Goal: Transaction & Acquisition: Book appointment/travel/reservation

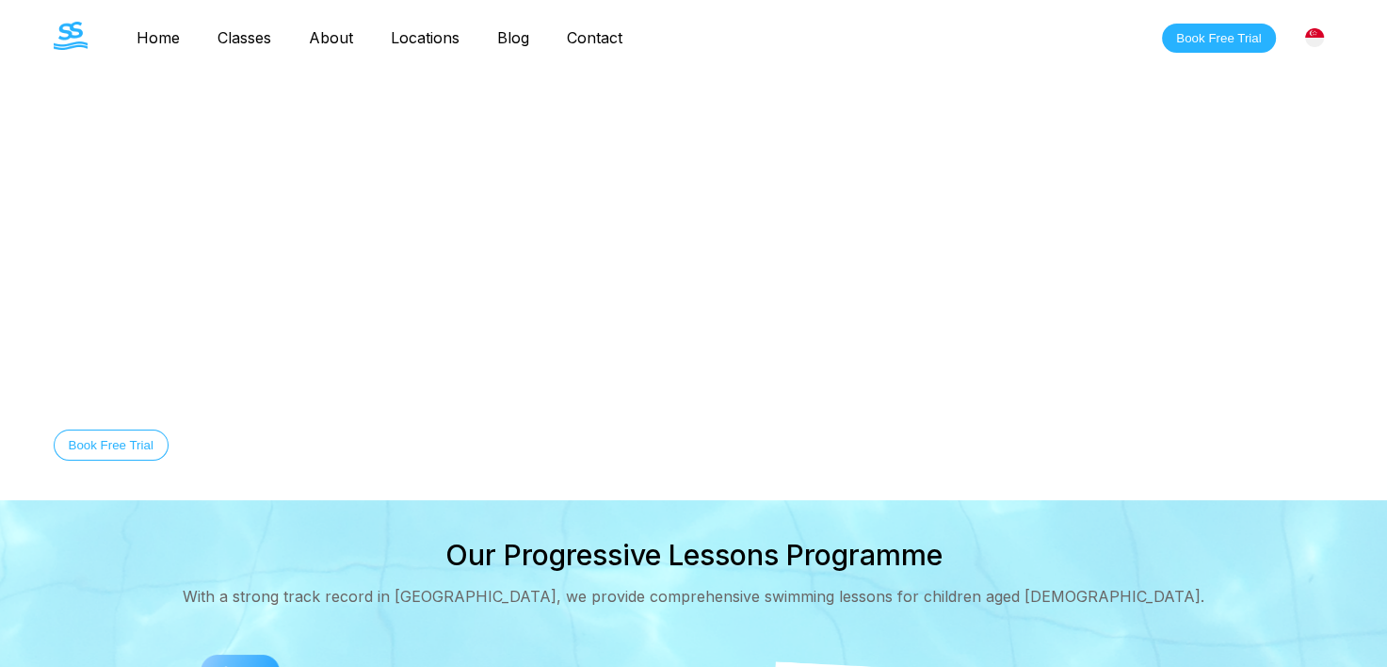
click at [667, 346] on h1 "Swimming Lessons in Singapore" at bounding box center [550, 330] width 992 height 47
click at [490, 397] on div "Equip your child with essential swimming skills for lifelong safety and confide…" at bounding box center [550, 391] width 992 height 15
click at [997, 458] on div "Welcome to The Swim Starter Swimming Lessons in Singapore Equip your child with…" at bounding box center [694, 367] width 1356 height 206
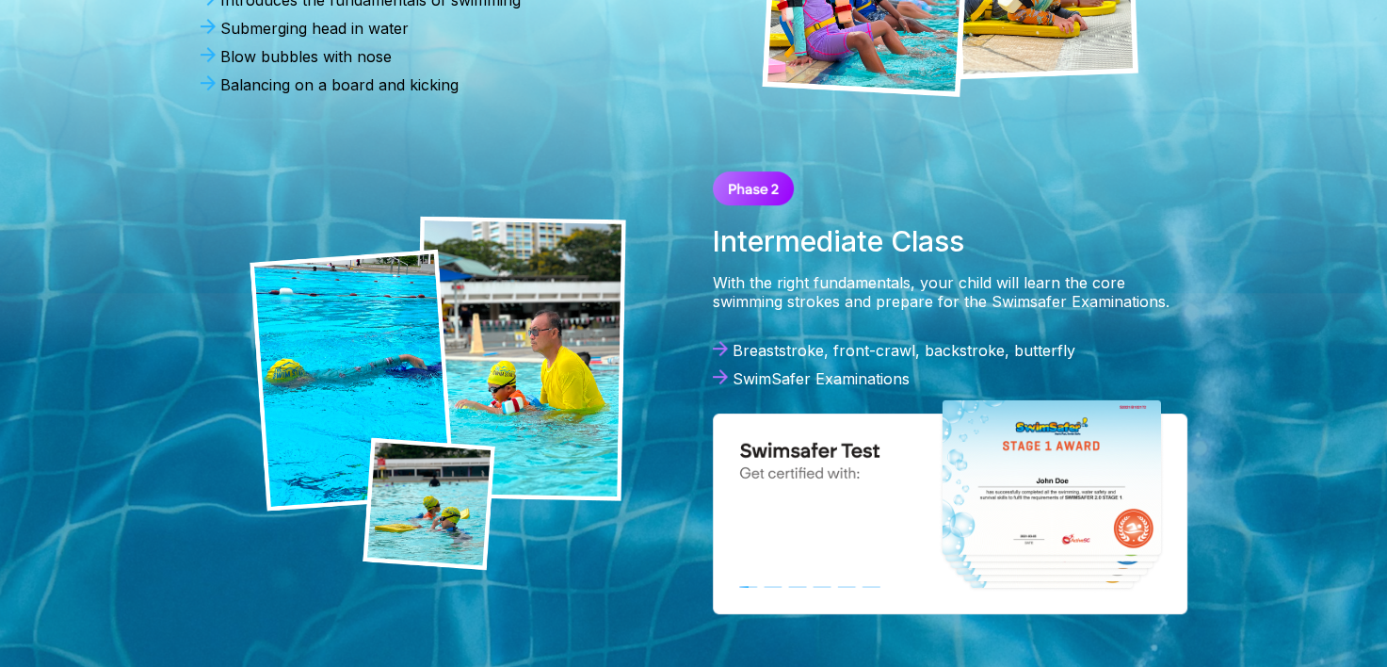
scroll to position [847, 0]
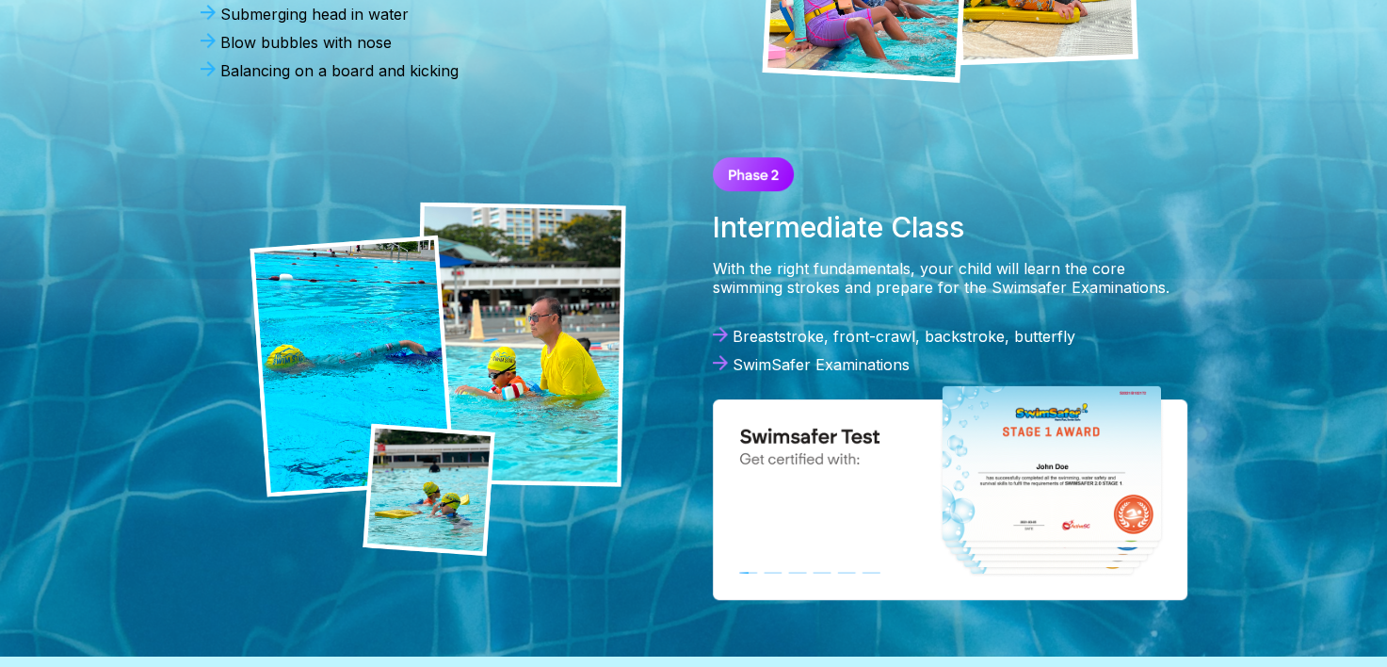
drag, startPoint x: 314, startPoint y: 348, endPoint x: 677, endPoint y: 279, distance: 370.0
click at [677, 279] on div at bounding box center [438, 378] width 512 height 480
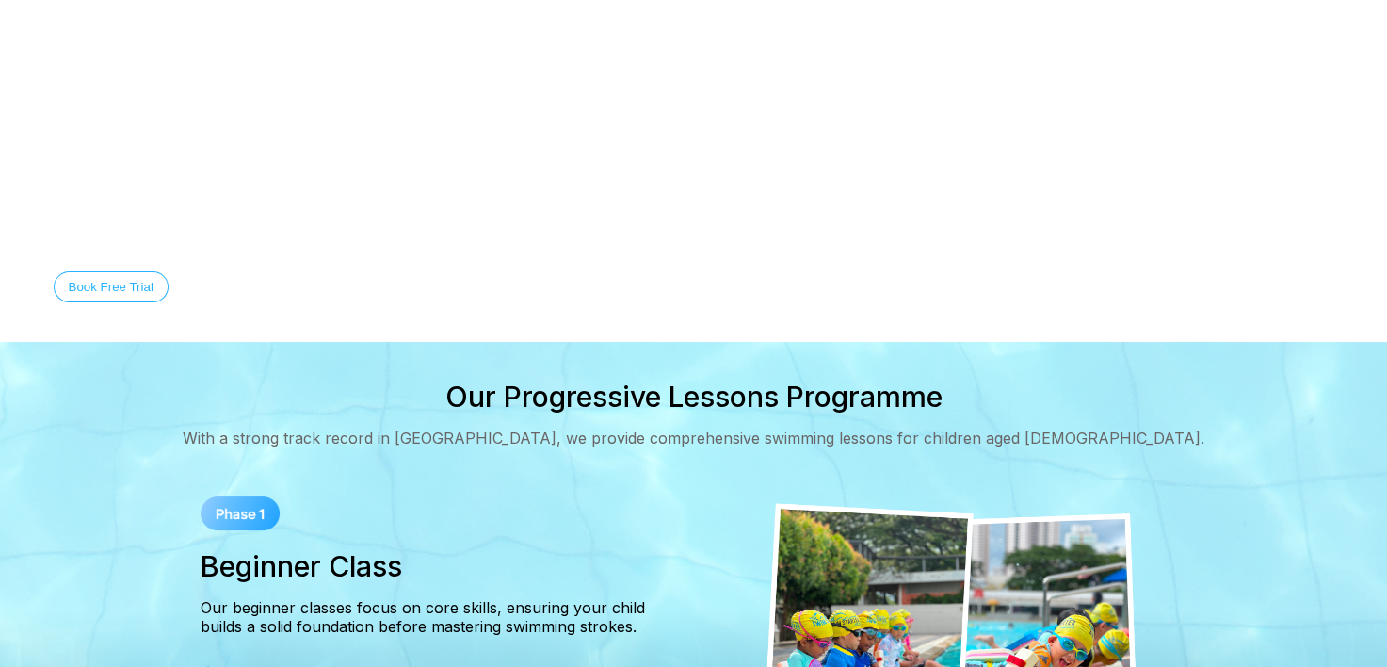
scroll to position [94, 0]
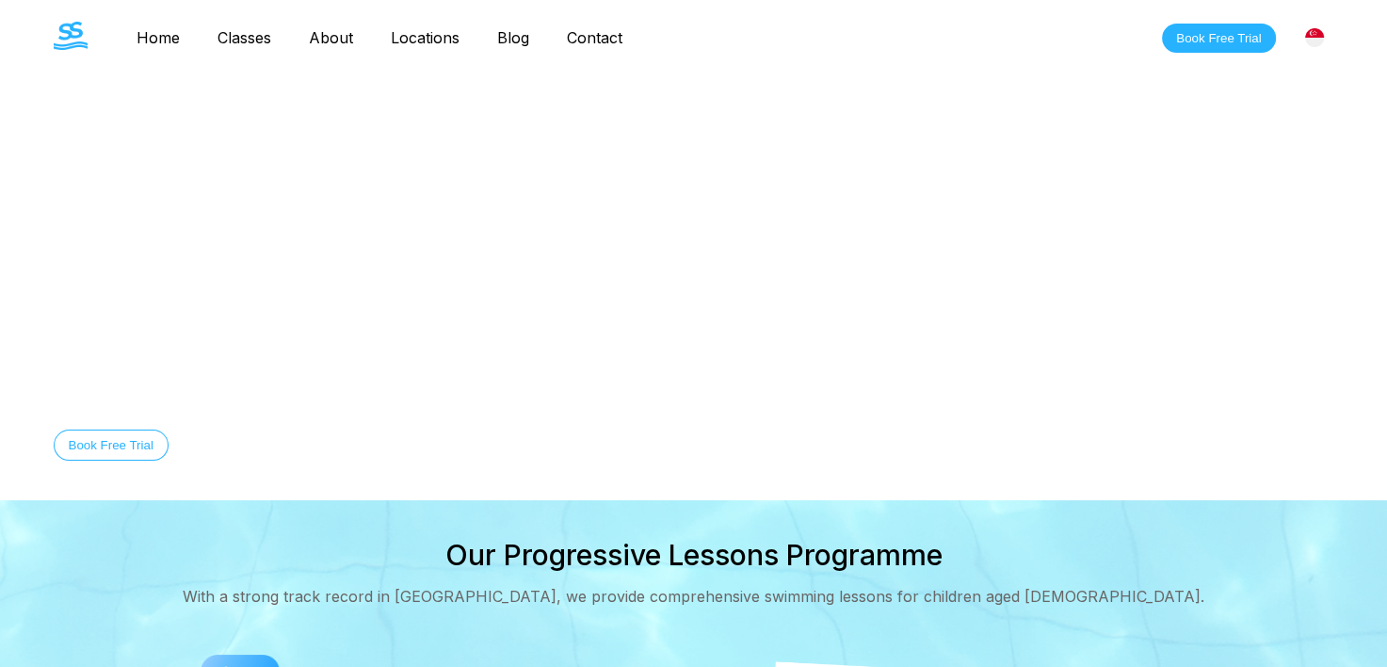
drag, startPoint x: 1310, startPoint y: 0, endPoint x: 825, endPoint y: 108, distance: 496.8
click at [825, 108] on video at bounding box center [693, 250] width 1387 height 500
click at [249, 47] on nav "Home Classes About Locations Bishan Sengkang Clementi Pasir Ris Blog Contact" at bounding box center [379, 38] width 523 height 32
click at [255, 34] on link "Classes" at bounding box center [244, 37] width 91 height 19
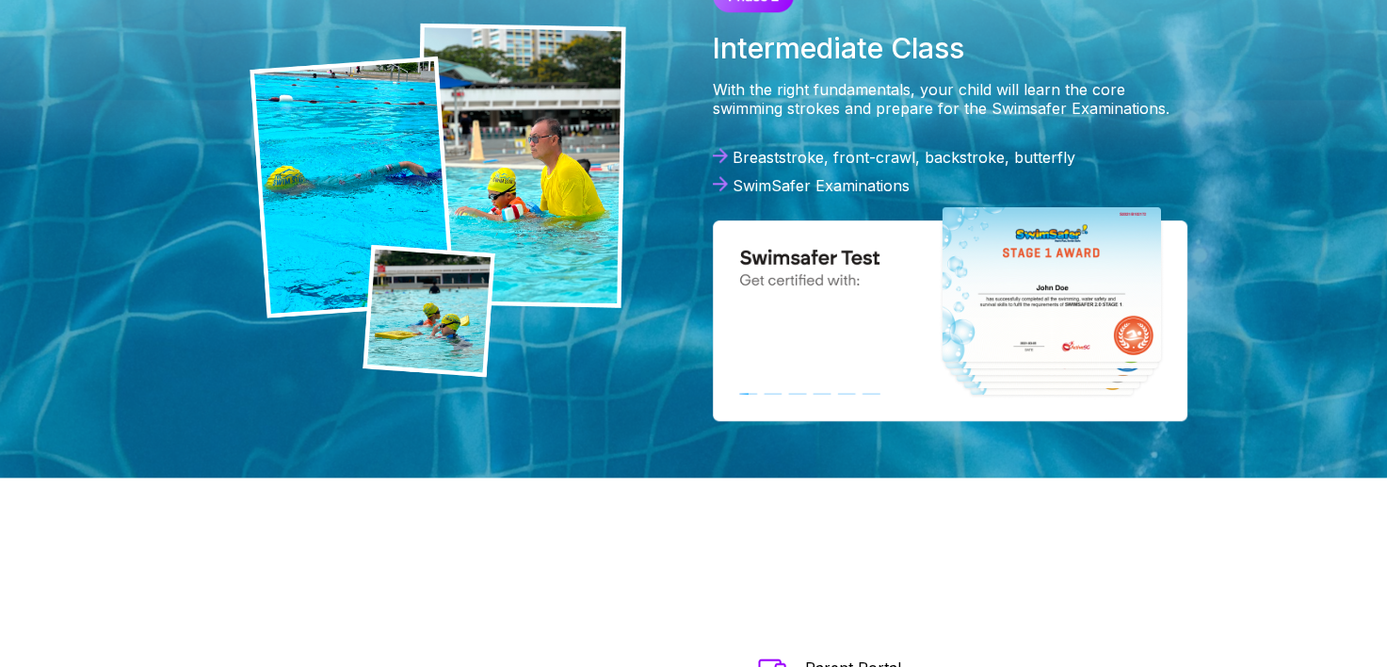
scroll to position [1977, 0]
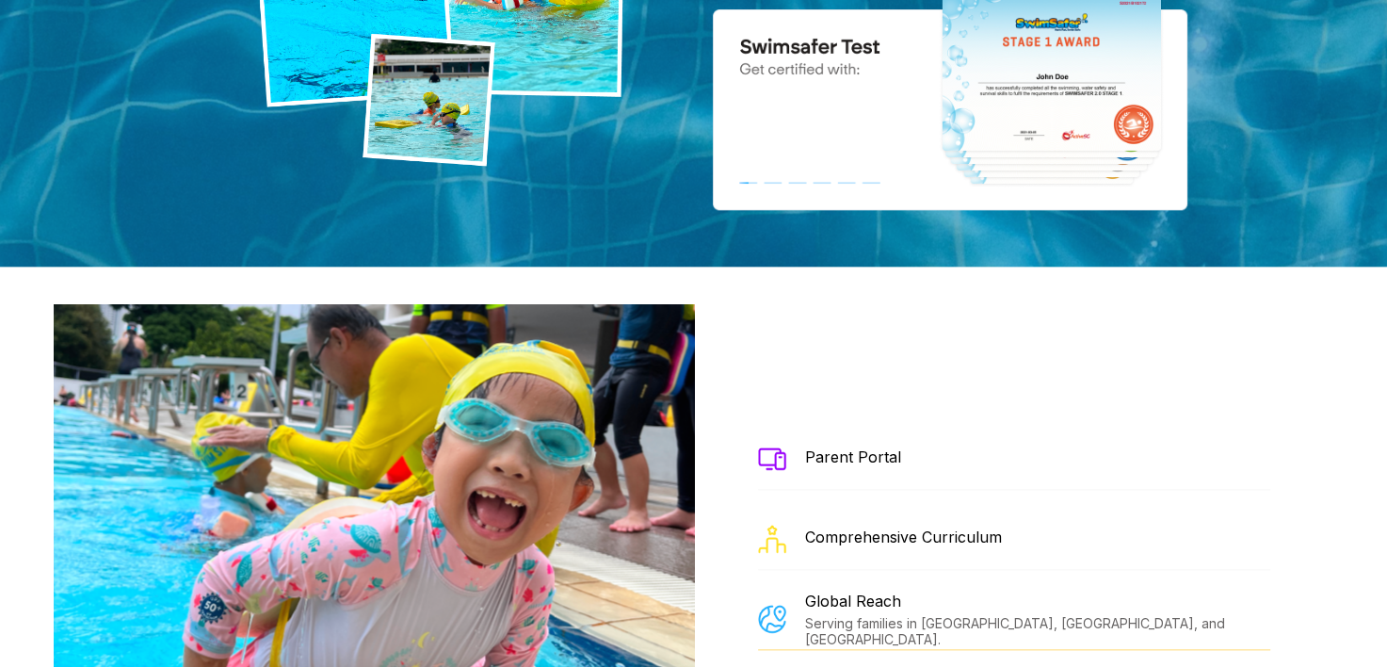
click at [838, 447] on div "Parent Portal" at bounding box center [853, 456] width 96 height 19
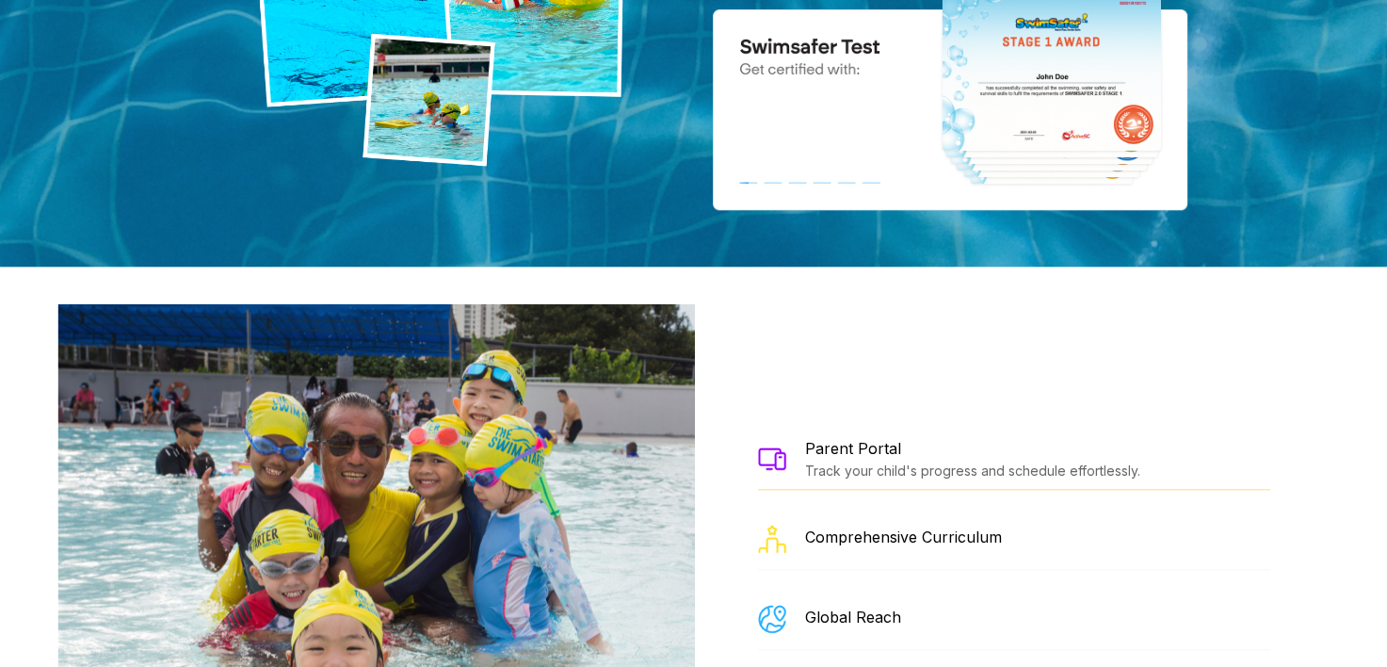
click at [778, 447] on img at bounding box center [772, 458] width 28 height 22
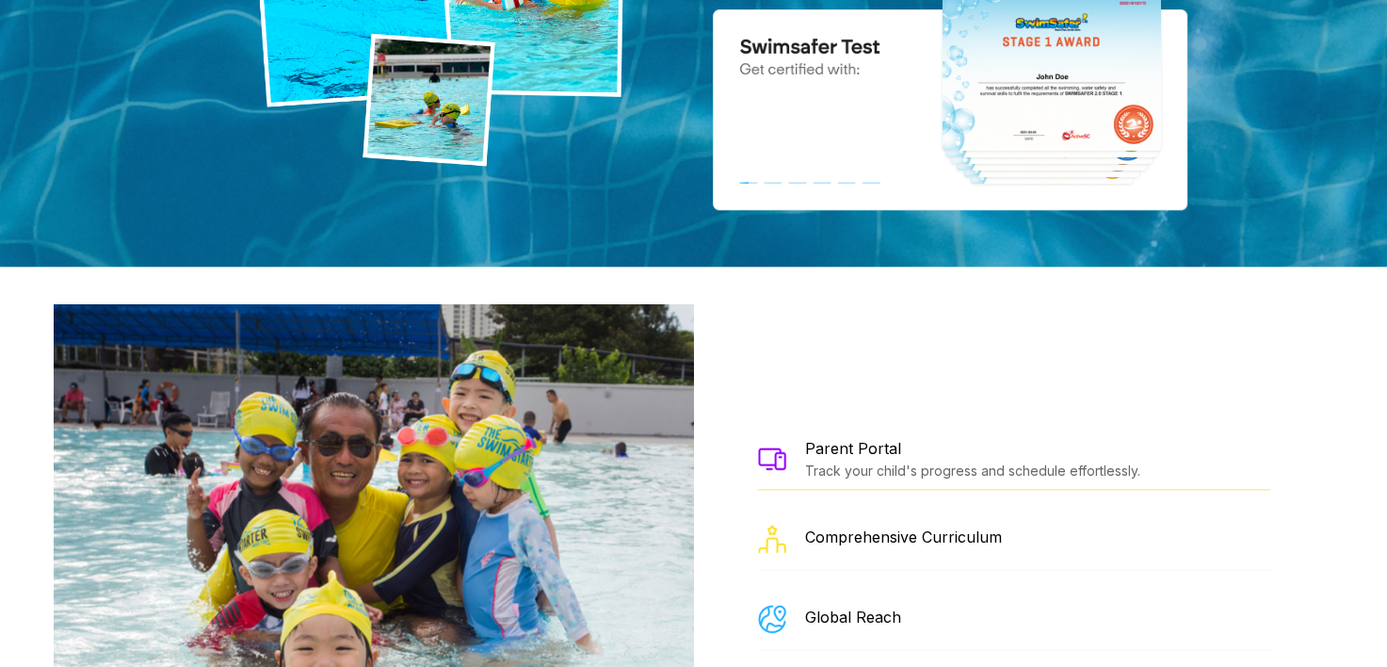
click at [793, 428] on div "Parent Portal Track your child's progress and schedule effortlessly." at bounding box center [1014, 458] width 512 height 61
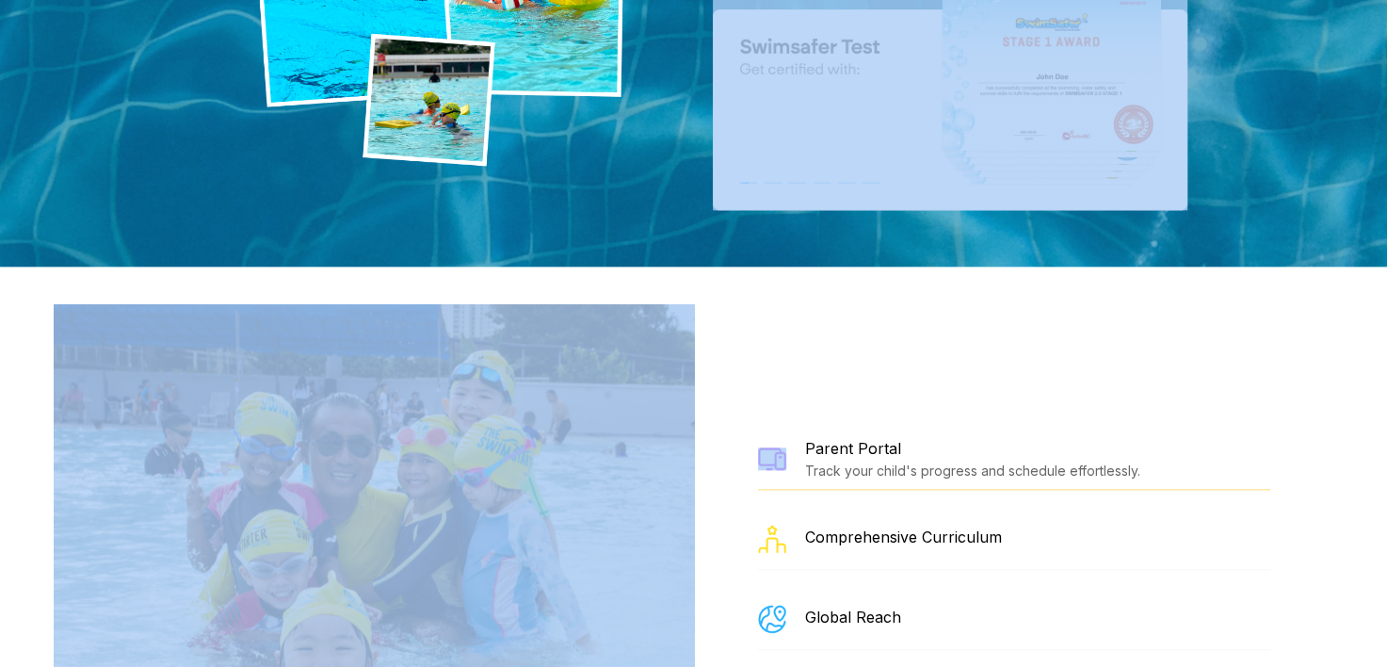
click at [793, 428] on div "Parent Portal Track your child's progress and schedule effortlessly." at bounding box center [1014, 458] width 512 height 61
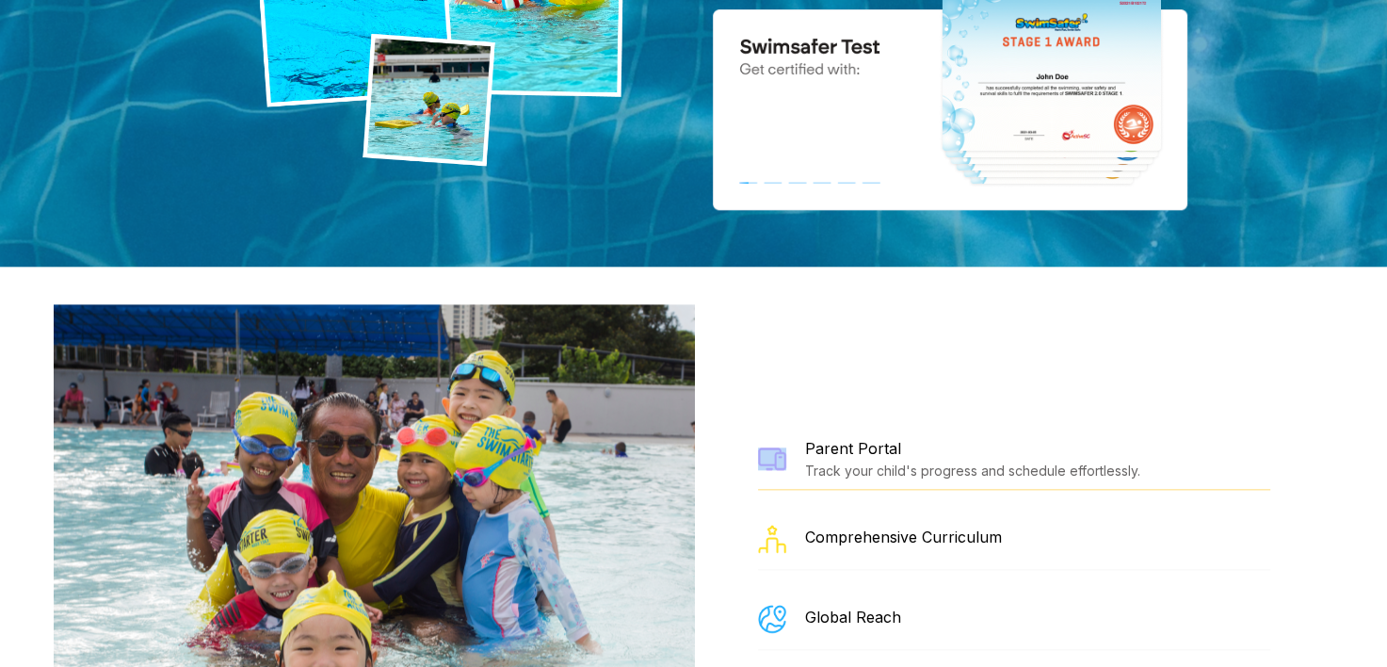
click at [795, 428] on div "Parent Portal Track your child's progress and schedule effortlessly." at bounding box center [1014, 458] width 512 height 61
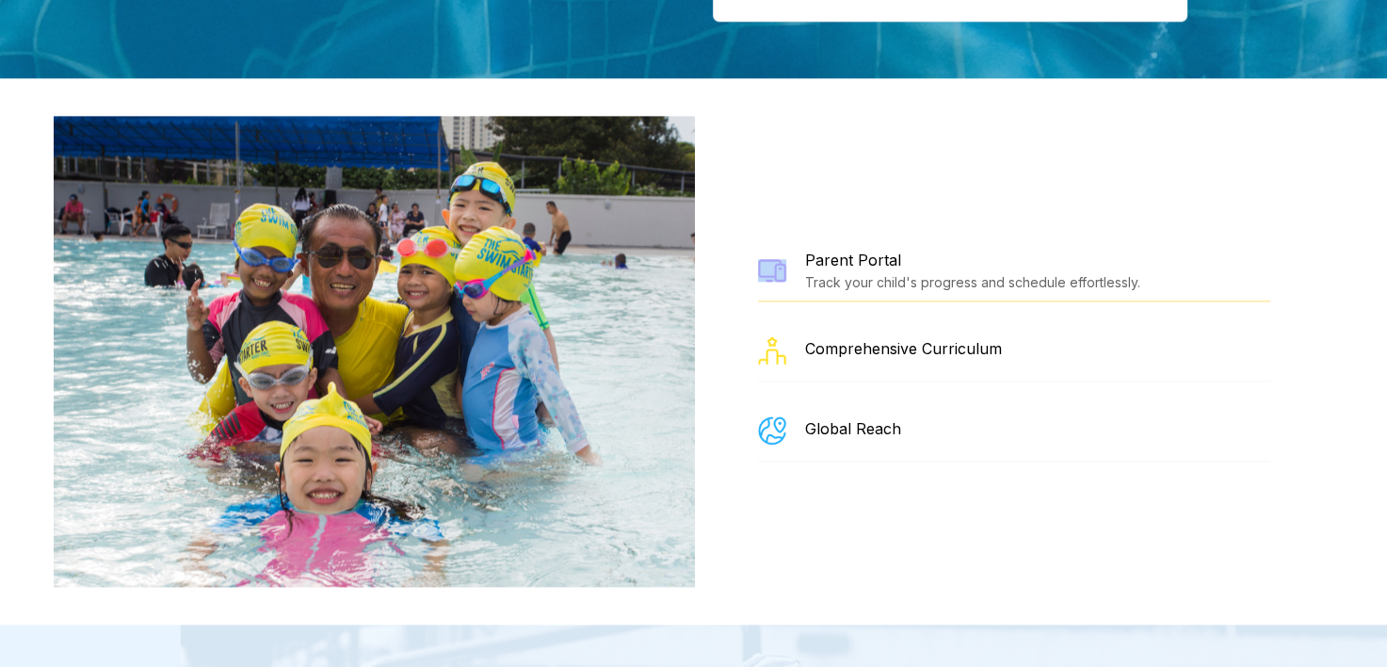
click at [804, 135] on div "Parent Portal Track your child's progress and schedule effortlessly. Comprehens…" at bounding box center [1014, 351] width 640 height 471
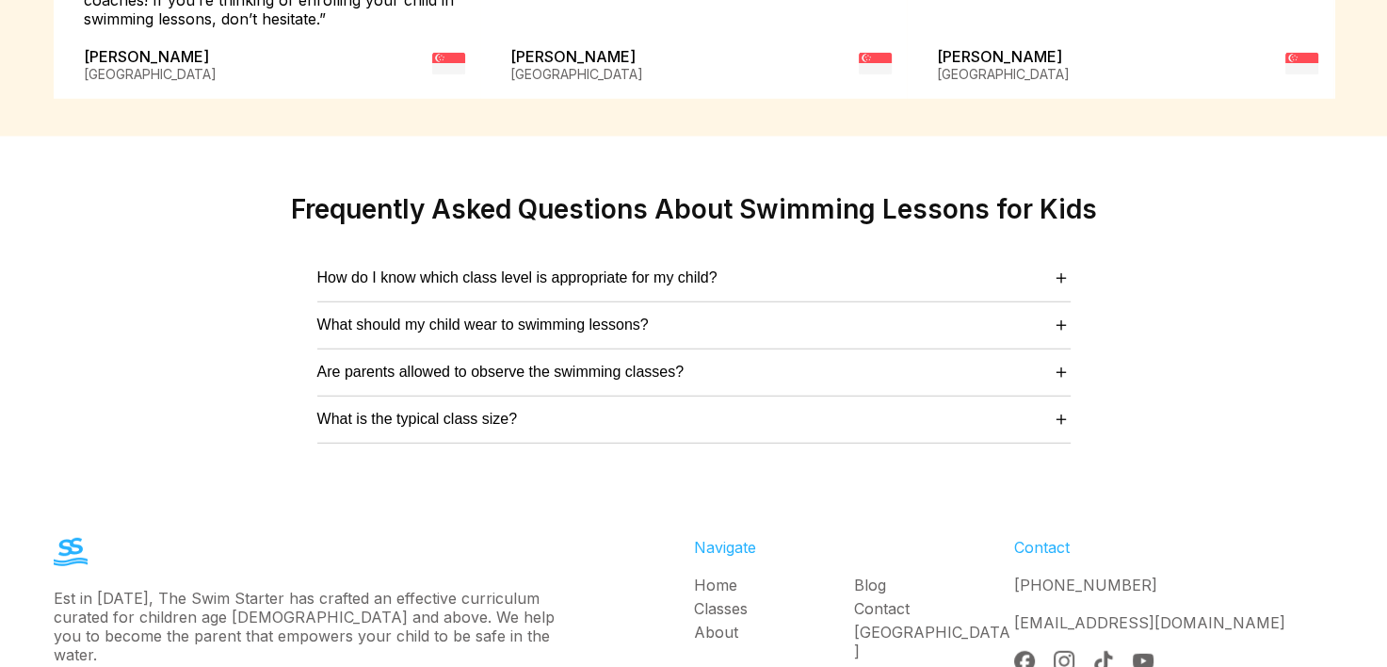
scroll to position [4847, 0]
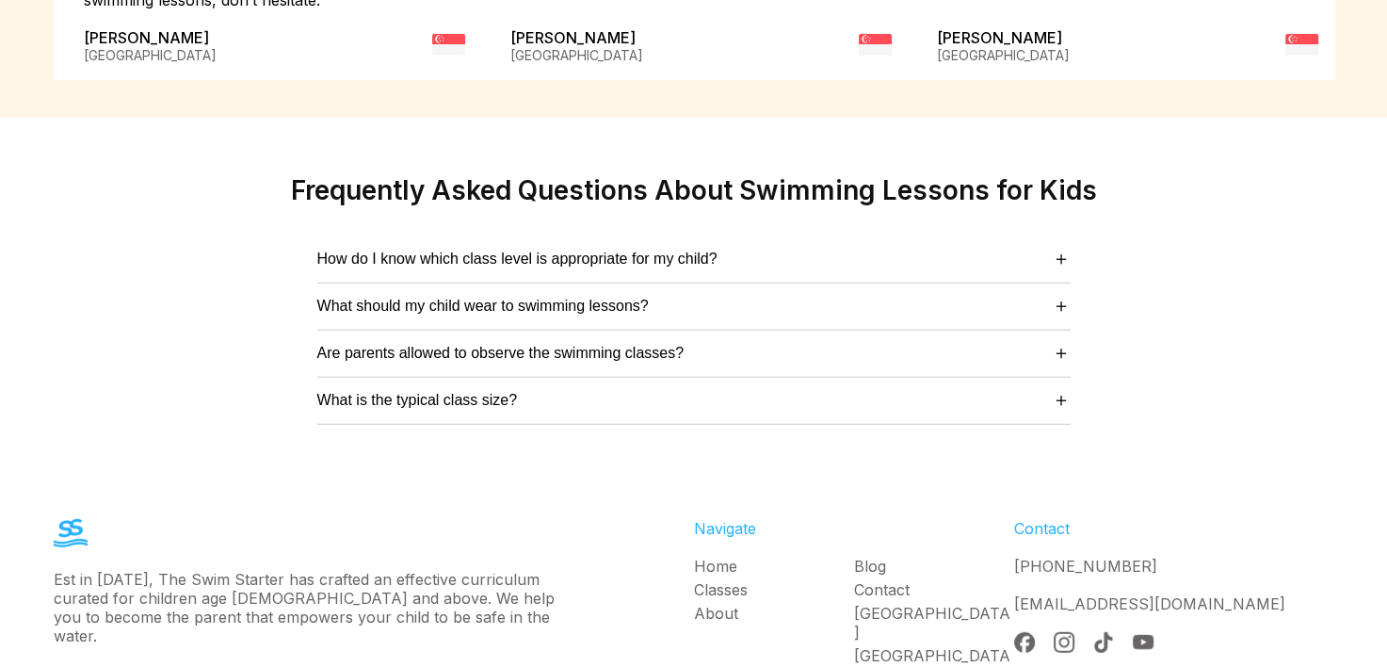
click at [738, 580] on link "Classes" at bounding box center [774, 589] width 160 height 19
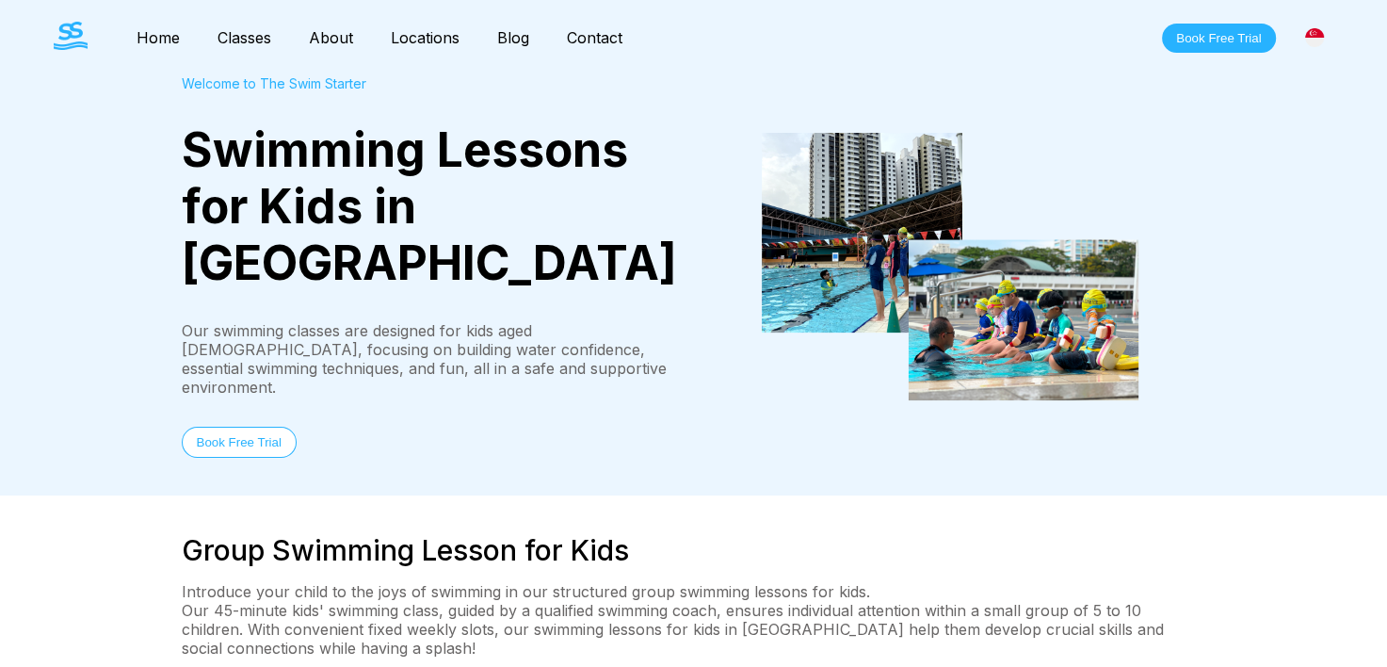
click at [250, 87] on div "Welcome to The Swim Starter" at bounding box center [438, 83] width 512 height 16
click at [584, 39] on link "Contact" at bounding box center [594, 37] width 93 height 19
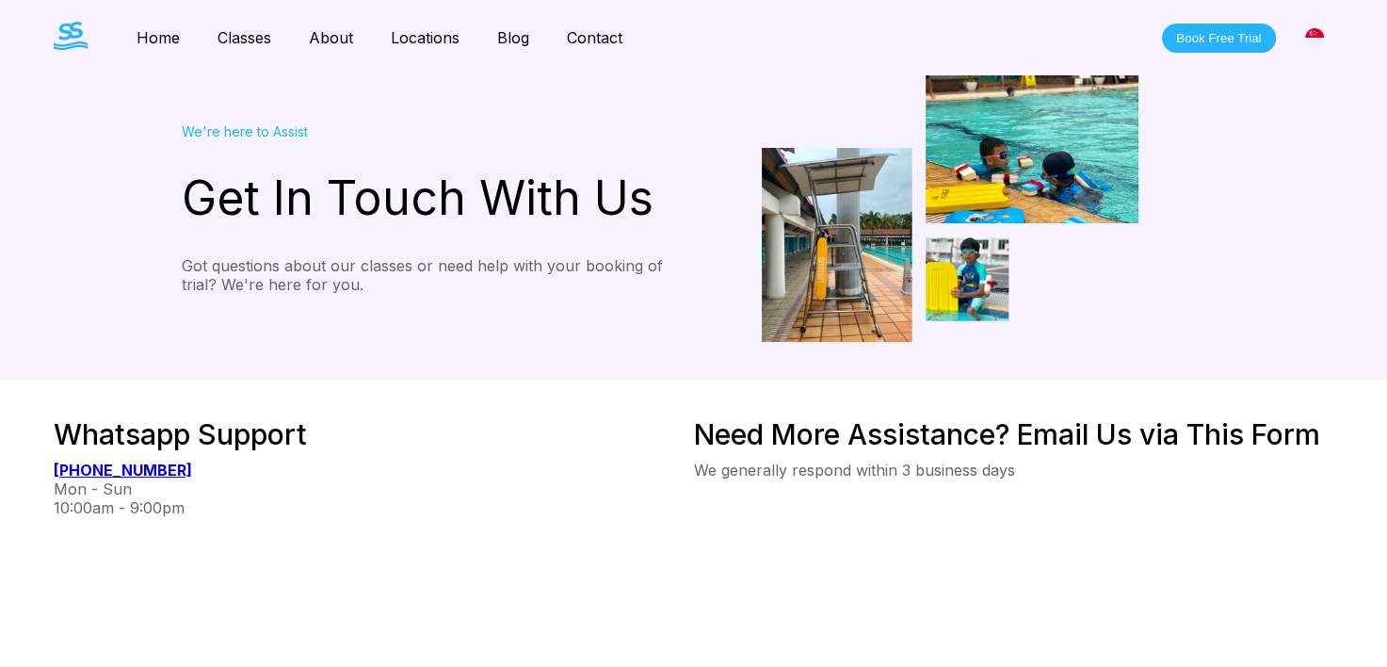
click at [1202, 32] on button "Book Free Trial" at bounding box center [1218, 38] width 113 height 29
click at [1345, 248] on div "We're here to Assist Get In Touch With Us Got questions about our classes or ne…" at bounding box center [694, 208] width 1356 height 266
click at [158, 44] on link "Home" at bounding box center [158, 37] width 81 height 19
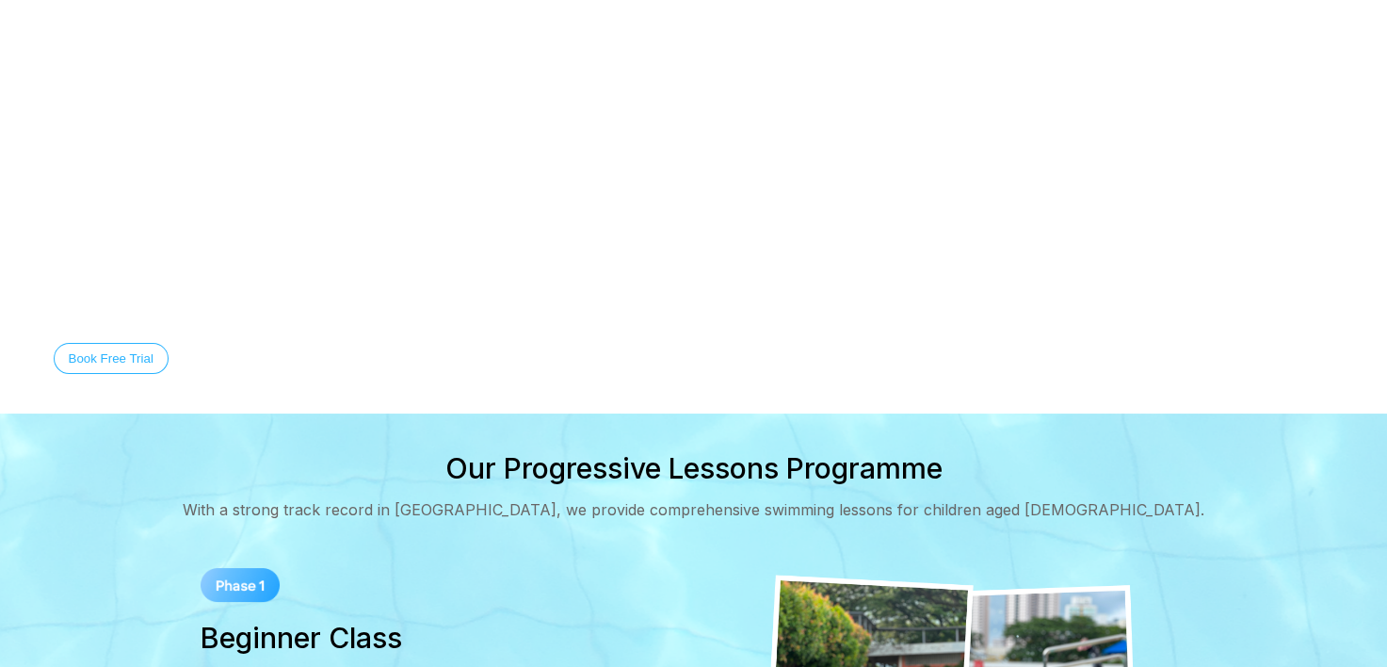
scroll to position [94, 0]
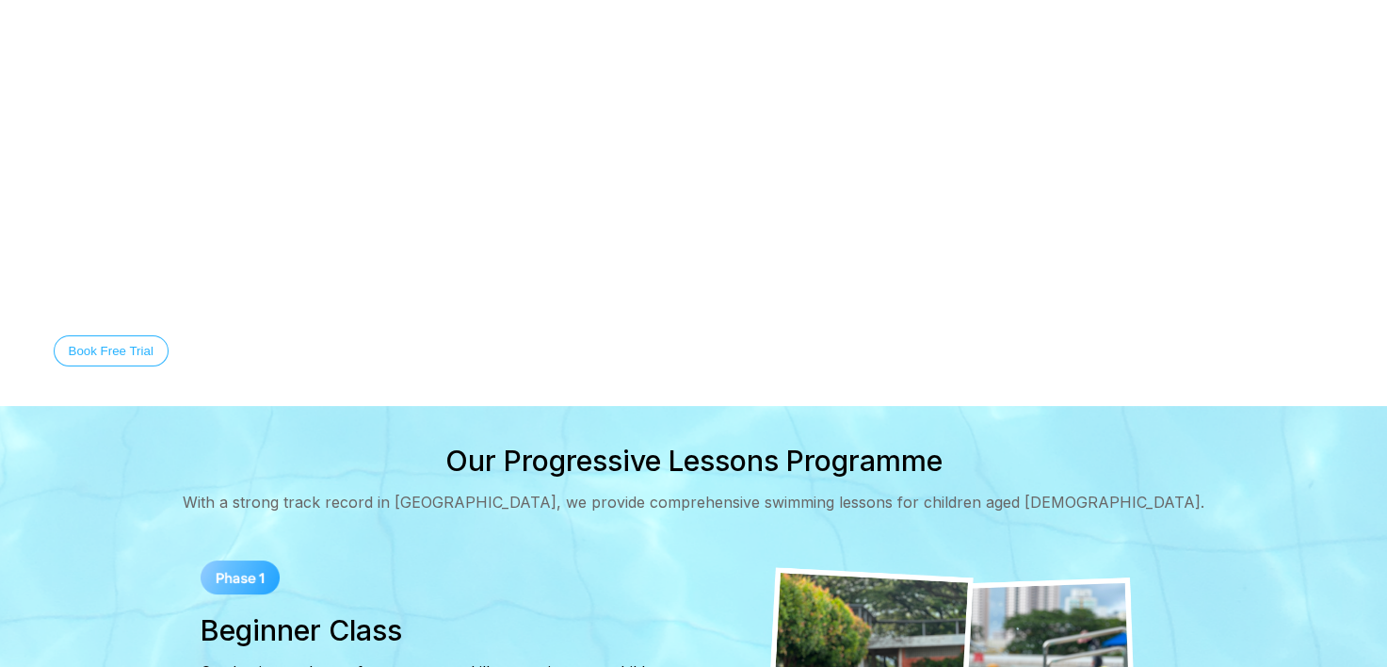
click at [213, 346] on button "Discover Our Story" at bounding box center [255, 350] width 137 height 31
